Goal: Task Accomplishment & Management: Use online tool/utility

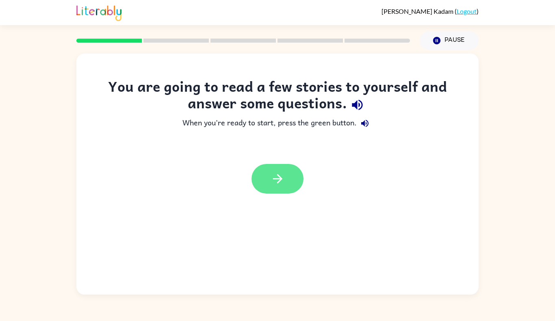
click at [279, 189] on button "button" at bounding box center [277, 179] width 52 height 30
click at [284, 183] on icon "button" at bounding box center [277, 179] width 14 height 14
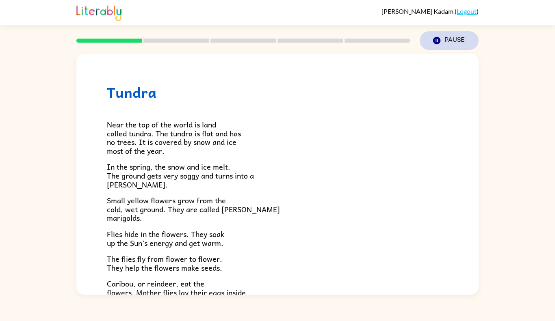
click at [433, 41] on icon "button" at bounding box center [436, 40] width 7 height 7
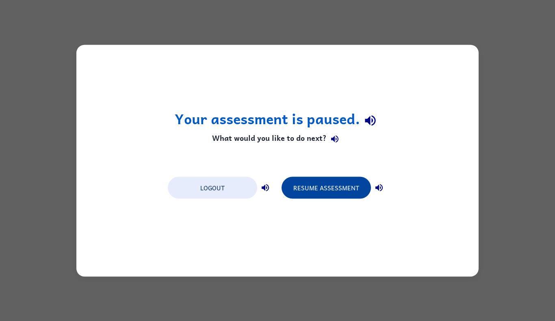
click at [320, 198] on button "Resume Assessment" at bounding box center [325, 188] width 89 height 22
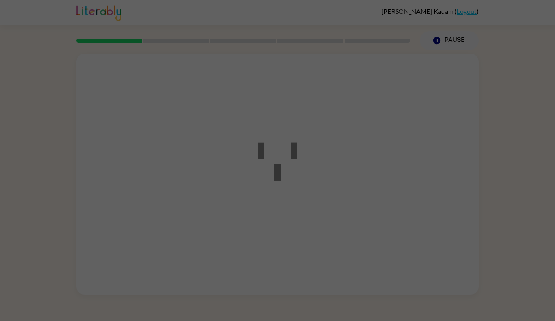
click at [308, 190] on div at bounding box center [277, 161] width 73 height 92
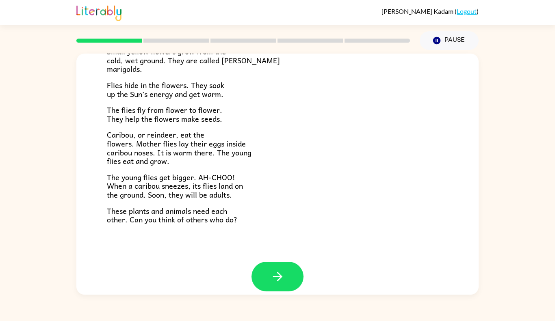
scroll to position [158, 0]
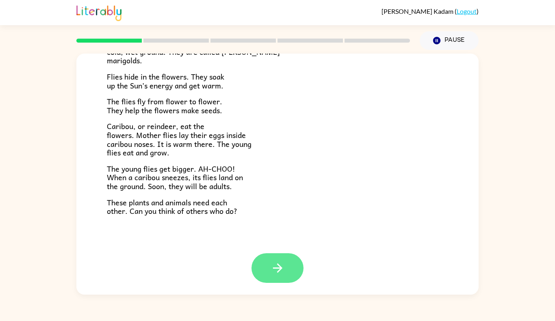
click at [275, 274] on icon "button" at bounding box center [277, 268] width 14 height 14
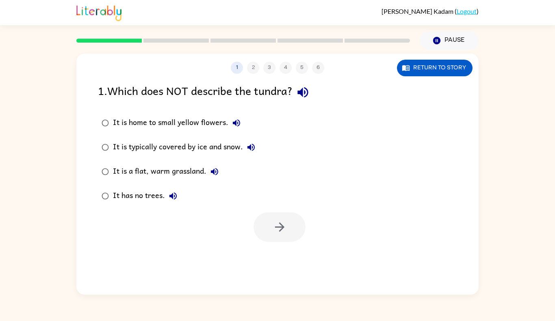
scroll to position [0, 0]
click at [281, 223] on icon "button" at bounding box center [280, 227] width 14 height 14
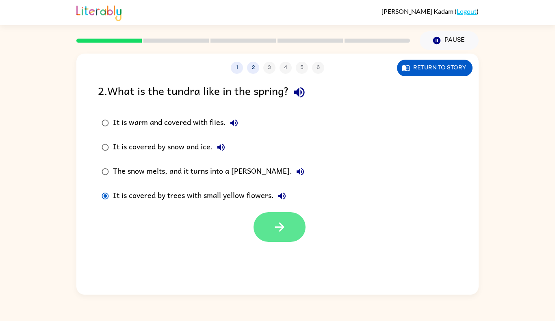
click at [278, 242] on button "button" at bounding box center [279, 227] width 52 height 30
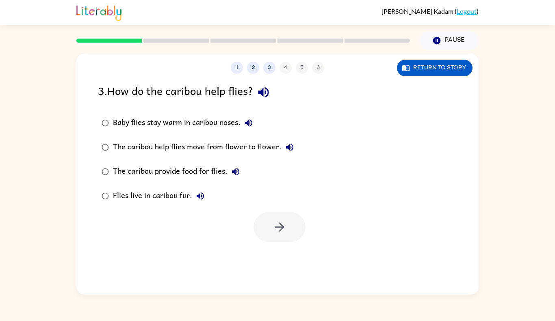
click at [276, 226] on div at bounding box center [279, 227] width 52 height 30
click at [277, 221] on icon "button" at bounding box center [280, 227] width 14 height 14
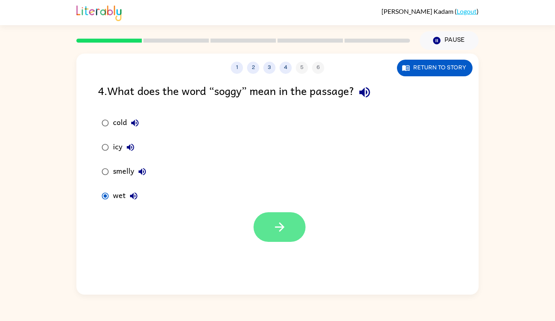
click at [287, 225] on button "button" at bounding box center [279, 227] width 52 height 30
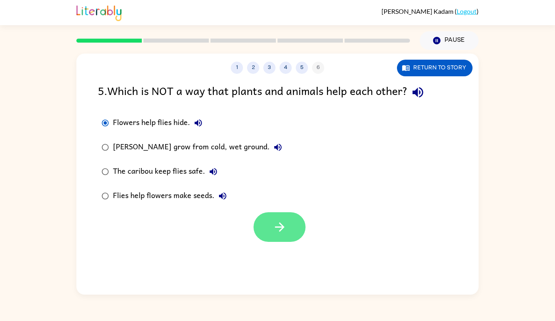
click at [281, 233] on icon "button" at bounding box center [280, 227] width 14 height 14
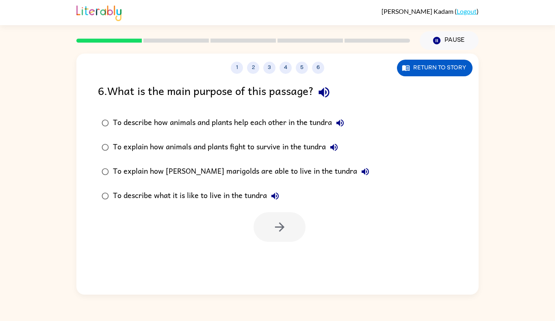
click at [95, 203] on label "To describe what it is like to live in the tundra" at bounding box center [235, 196] width 284 height 24
click at [280, 237] on button "button" at bounding box center [279, 227] width 52 height 30
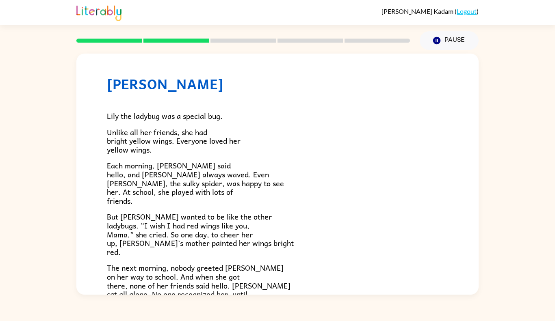
scroll to position [13, 0]
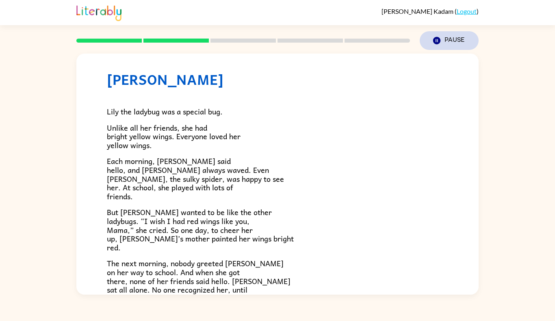
click at [441, 43] on icon "Pause" at bounding box center [436, 40] width 9 height 9
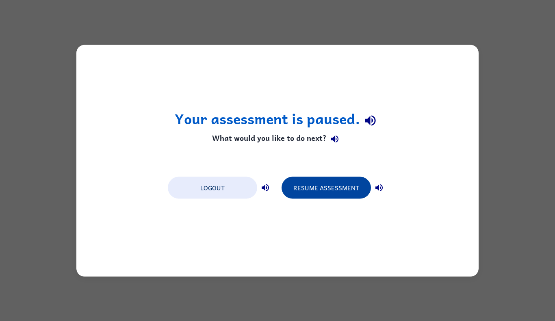
click at [323, 193] on button "Resume Assessment" at bounding box center [325, 188] width 89 height 22
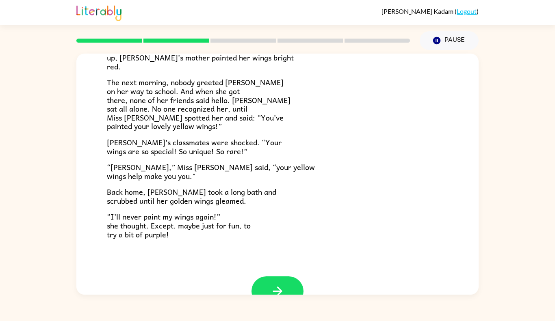
scroll to position [197, 0]
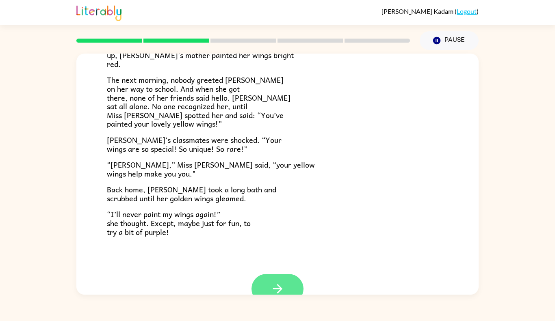
click at [267, 287] on button "button" at bounding box center [277, 289] width 52 height 30
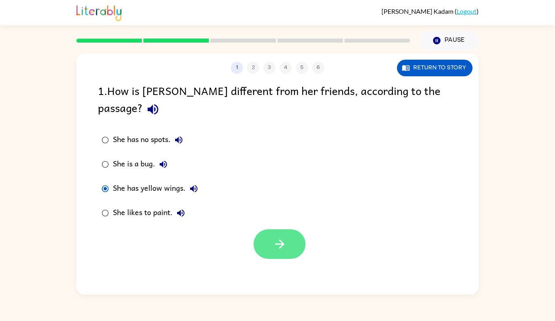
click at [297, 233] on button "button" at bounding box center [279, 244] width 52 height 30
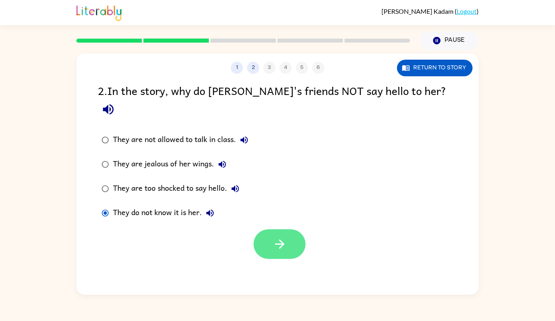
click at [273, 237] on icon "button" at bounding box center [280, 244] width 14 height 14
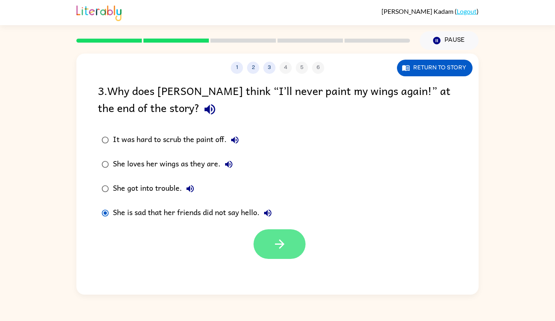
click at [279, 245] on icon "button" at bounding box center [279, 244] width 9 height 9
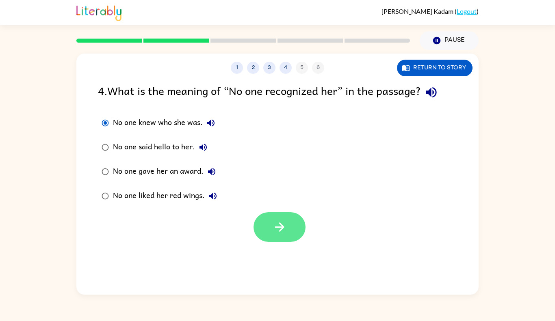
click at [267, 228] on button "button" at bounding box center [279, 227] width 52 height 30
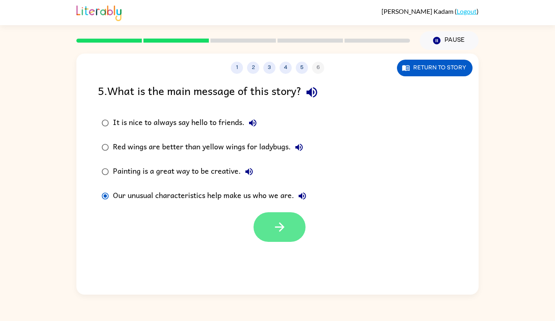
click at [284, 229] on icon "button" at bounding box center [280, 227] width 14 height 14
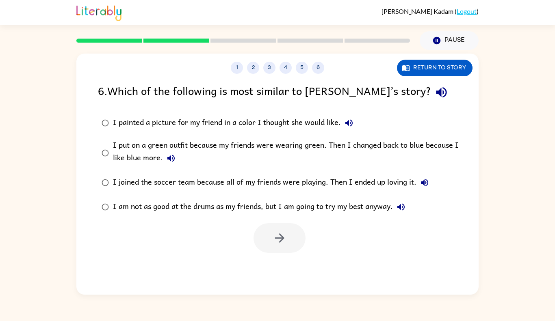
click at [173, 159] on icon "button" at bounding box center [171, 159] width 10 height 10
click at [287, 238] on button "button" at bounding box center [279, 238] width 52 height 30
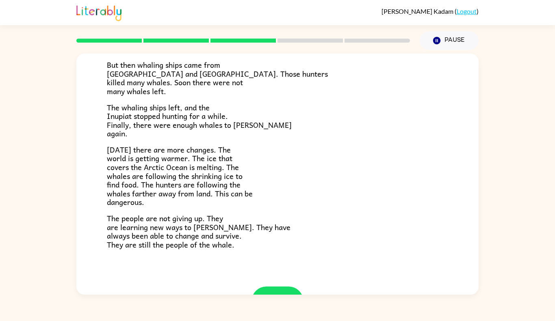
scroll to position [255, 0]
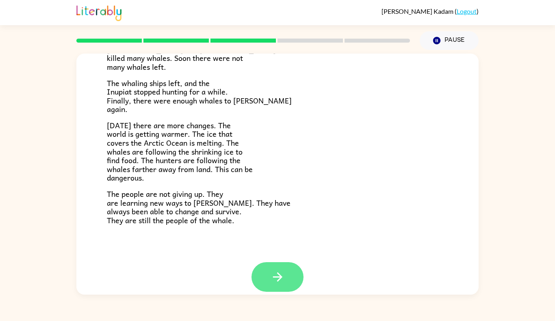
click at [270, 283] on icon "button" at bounding box center [277, 277] width 14 height 14
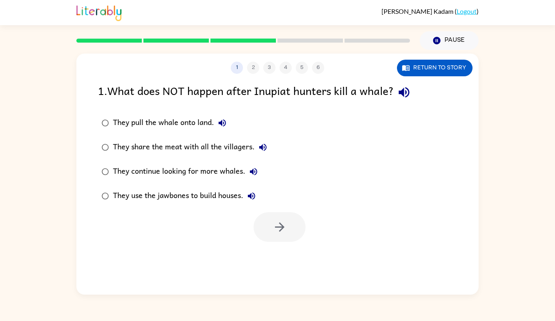
scroll to position [0, 0]
click at [442, 42] on button "Pause Pause" at bounding box center [449, 40] width 59 height 19
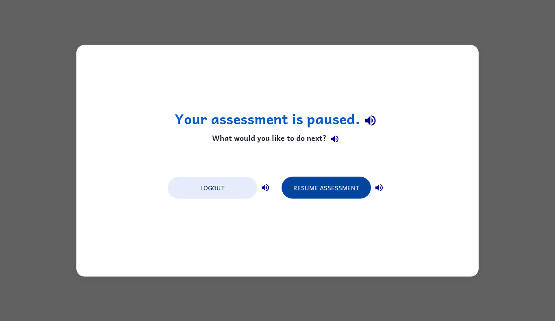
click at [330, 185] on button "Resume Assessment" at bounding box center [325, 188] width 89 height 22
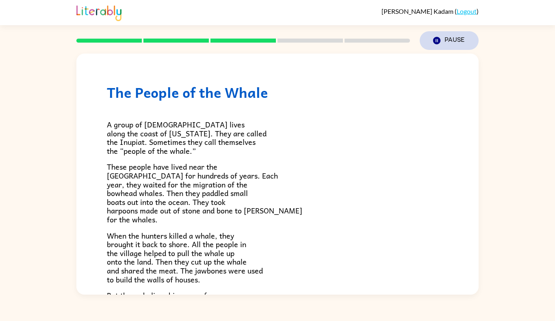
click at [455, 45] on button "Pause Pause" at bounding box center [449, 40] width 59 height 19
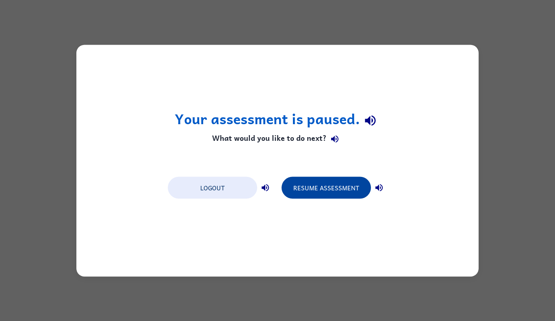
click at [332, 191] on button "Resume Assessment" at bounding box center [325, 188] width 89 height 22
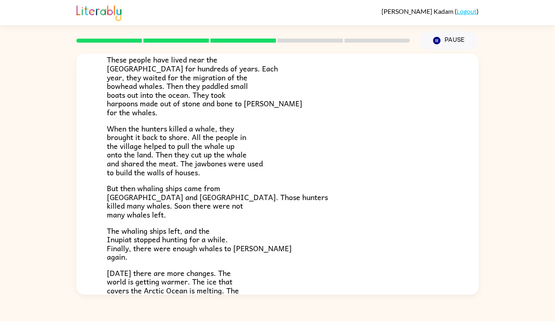
scroll to position [264, 0]
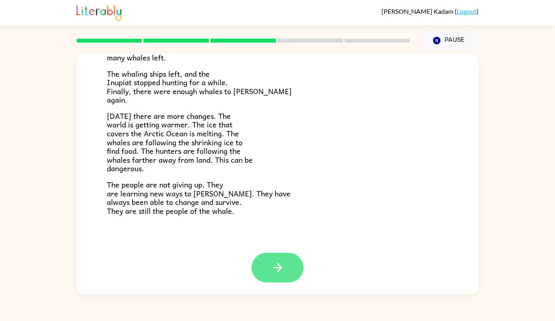
click at [278, 272] on icon "button" at bounding box center [277, 267] width 9 height 9
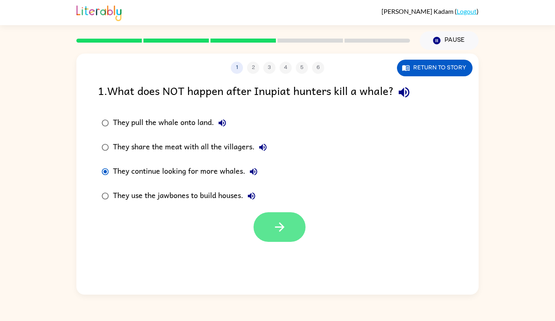
click at [294, 227] on button "button" at bounding box center [279, 227] width 52 height 30
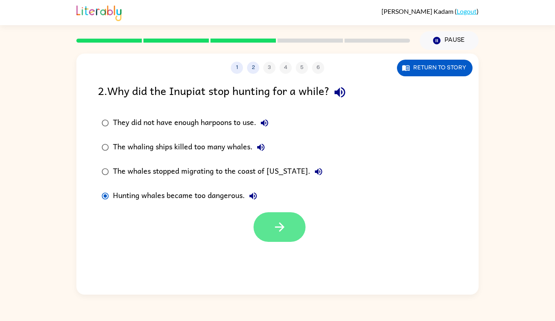
click at [281, 227] on icon "button" at bounding box center [280, 227] width 14 height 14
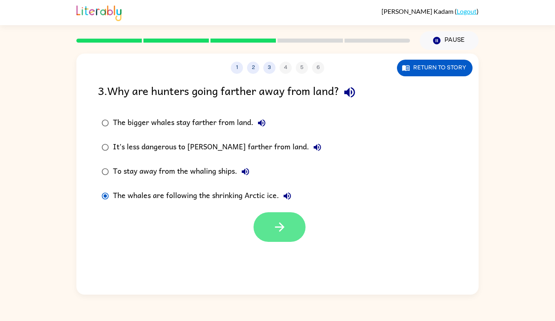
click at [271, 232] on button "button" at bounding box center [279, 227] width 52 height 30
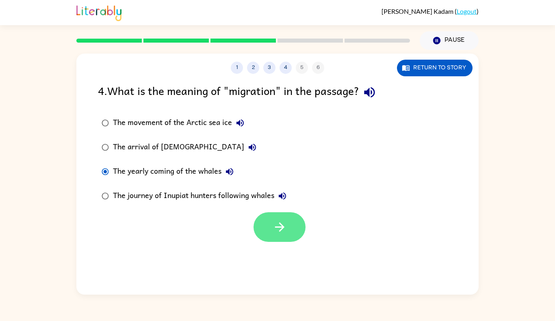
click at [282, 241] on button "button" at bounding box center [279, 227] width 52 height 30
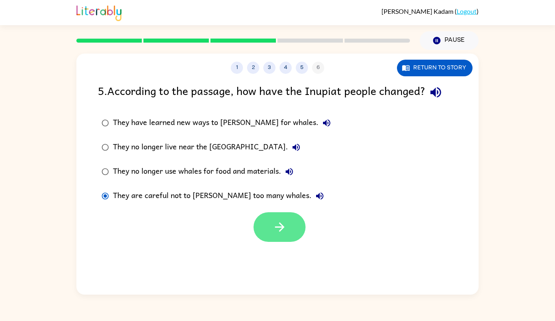
click at [290, 224] on button "button" at bounding box center [279, 227] width 52 height 30
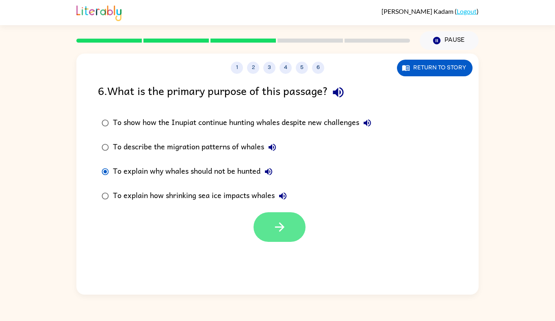
click at [269, 236] on button "button" at bounding box center [279, 227] width 52 height 30
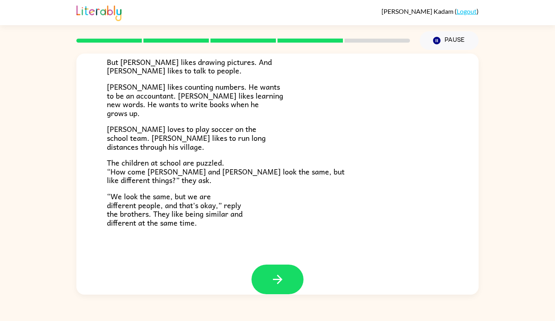
scroll to position [158, 0]
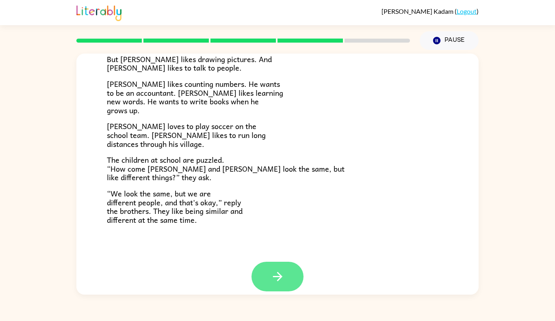
click at [283, 283] on icon "button" at bounding box center [277, 277] width 14 height 14
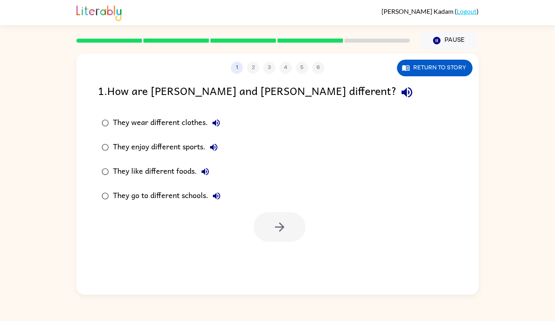
scroll to position [0, 0]
click at [287, 235] on button "button" at bounding box center [279, 227] width 52 height 30
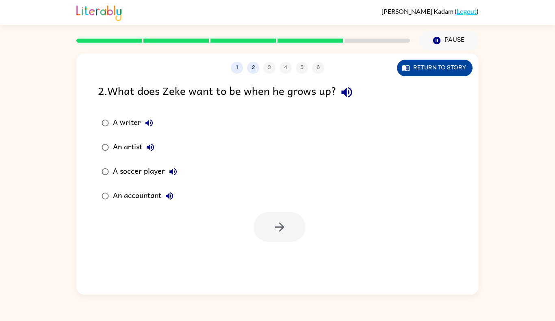
click at [429, 63] on button "Return to story" at bounding box center [435, 68] width 76 height 17
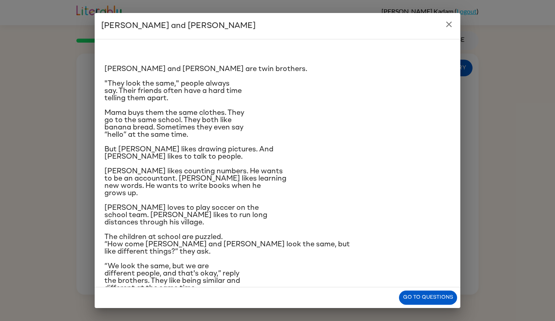
scroll to position [19, 0]
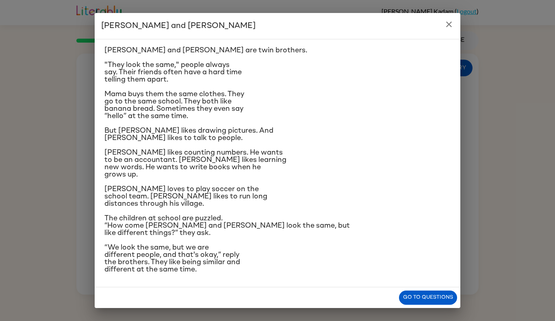
click at [451, 28] on icon "close" at bounding box center [449, 24] width 10 height 10
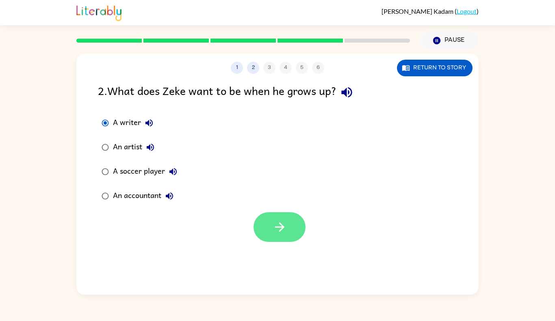
click at [273, 231] on icon "button" at bounding box center [280, 227] width 14 height 14
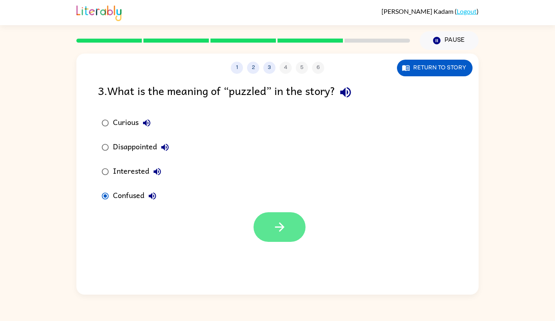
click at [290, 230] on button "button" at bounding box center [279, 227] width 52 height 30
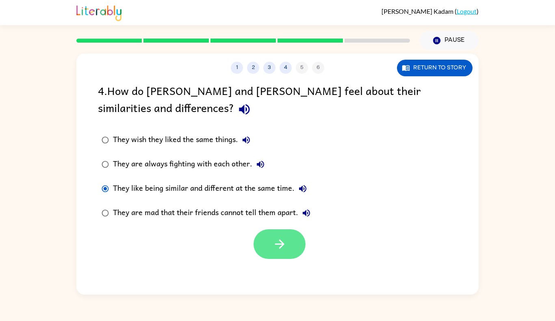
click at [276, 251] on icon "button" at bounding box center [280, 244] width 14 height 14
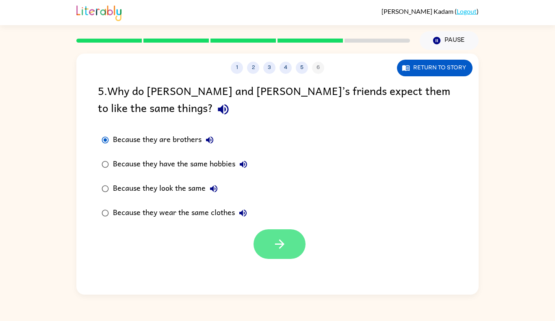
click at [277, 253] on button "button" at bounding box center [279, 244] width 52 height 30
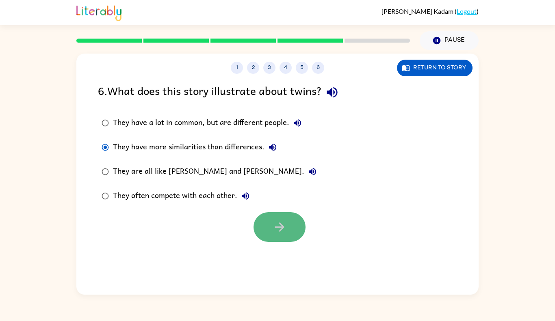
click at [286, 235] on button "button" at bounding box center [279, 227] width 52 height 30
